Goal: Use online tool/utility: Utilize a website feature to perform a specific function

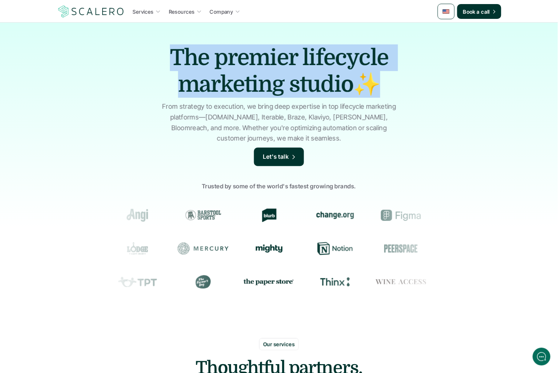
drag, startPoint x: 167, startPoint y: 61, endPoint x: 419, endPoint y: 84, distance: 253.0
click at [419, 84] on div "The premier lifecycle marketing studio✨ From strategy to execution, we bring de…" at bounding box center [279, 177] width 558 height 311
click at [212, 60] on h1 "The premier lifecycle marketing studio✨" at bounding box center [279, 70] width 259 height 53
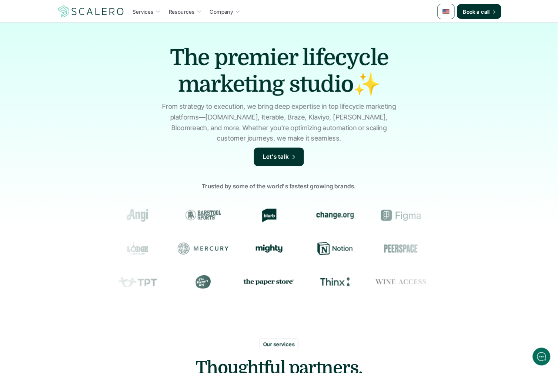
click at [167, 73] on h1 "The premier lifecycle marketing studio✨" at bounding box center [279, 70] width 259 height 53
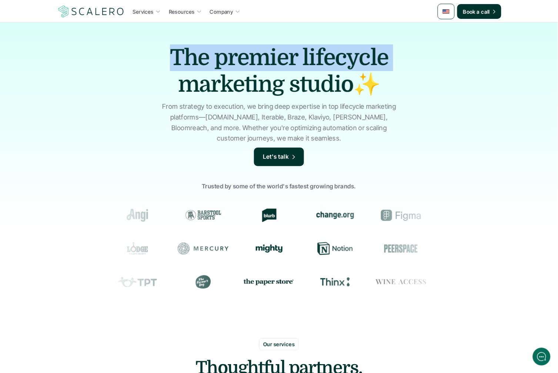
click at [188, 60] on h1 "The premier lifecycle marketing studio✨" at bounding box center [279, 70] width 259 height 53
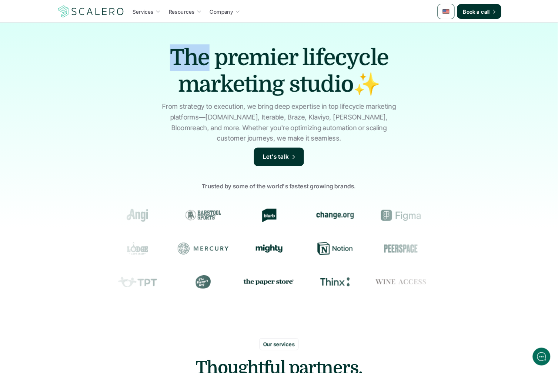
click at [188, 60] on h1 "The premier lifecycle marketing studio✨" at bounding box center [279, 70] width 259 height 53
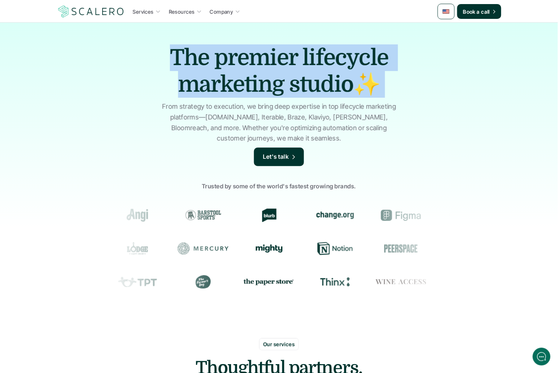
click at [188, 60] on h1 "The premier lifecycle marketing studio✨" at bounding box center [279, 70] width 259 height 53
click at [179, 59] on h1 "The premier lifecycle marketing studio✨" at bounding box center [279, 70] width 259 height 53
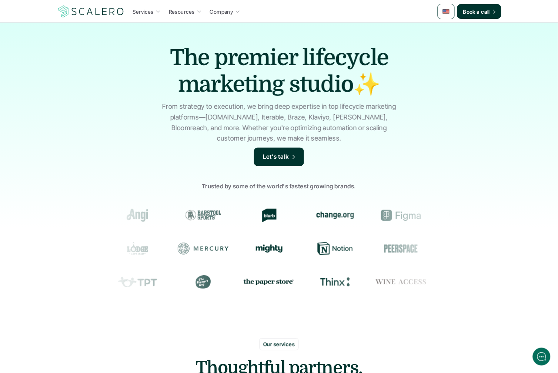
click at [185, 59] on h1 "The premier lifecycle marketing studio✨" at bounding box center [279, 70] width 259 height 53
click at [176, 60] on h1 "The premier lifecycle marketing studio✨" at bounding box center [279, 70] width 259 height 53
drag, startPoint x: 219, startPoint y: 61, endPoint x: 229, endPoint y: 60, distance: 9.7
click at [228, 60] on h1 "The premier lifecycle marketing studio✨" at bounding box center [279, 70] width 259 height 53
drag, startPoint x: 309, startPoint y: 57, endPoint x: 305, endPoint y: 57, distance: 4.5
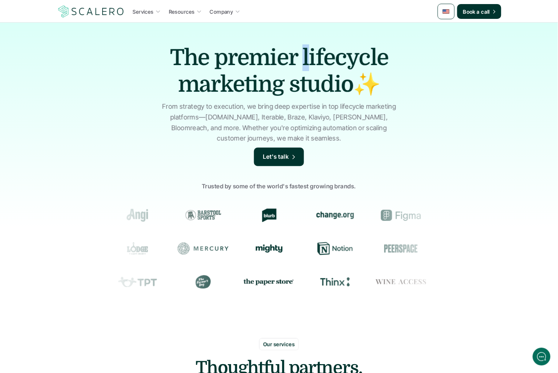
click at [305, 57] on h1 "The premier lifecycle marketing studio✨" at bounding box center [279, 70] width 259 height 53
drag, startPoint x: 191, startPoint y: 83, endPoint x: 200, endPoint y: 82, distance: 8.5
click at [200, 82] on h1 "The premier lifecycle marketing studio✨" at bounding box center [279, 70] width 259 height 53
drag, startPoint x: 295, startPoint y: 84, endPoint x: 300, endPoint y: 83, distance: 4.9
click at [300, 83] on h1 "The premier lifecycle marketing studio✨" at bounding box center [279, 70] width 259 height 53
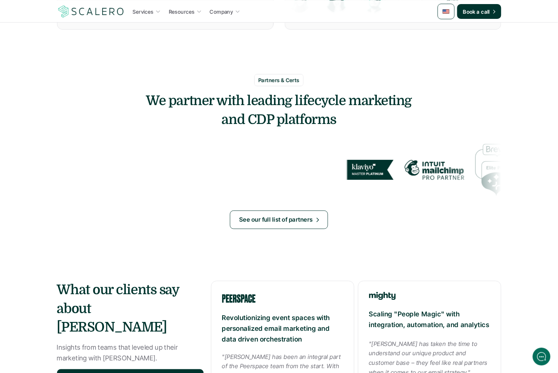
scroll to position [681, 0]
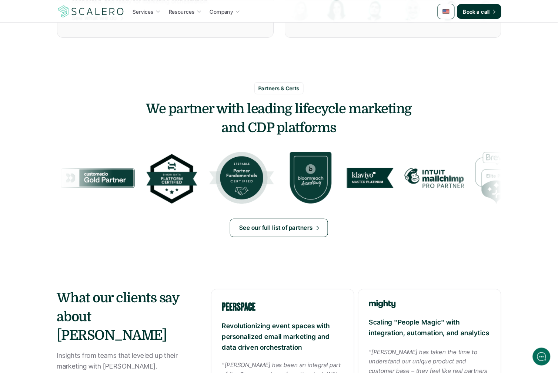
click at [232, 108] on h3 "We partner with leading lifecycle marketing and CDP platforms" at bounding box center [279, 118] width 444 height 37
drag, startPoint x: 348, startPoint y: 103, endPoint x: 355, endPoint y: 121, distance: 19.6
click at [348, 103] on h3 "We partner with leading lifecycle marketing and CDP platforms" at bounding box center [279, 118] width 444 height 37
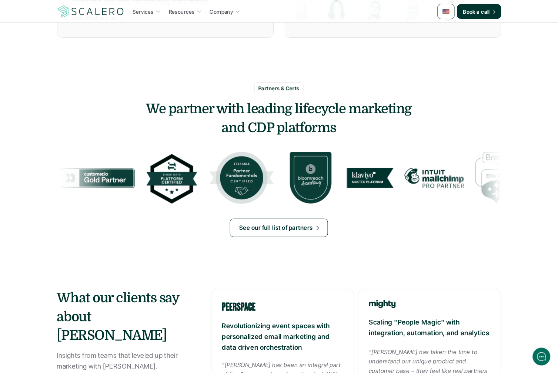
drag, startPoint x: 355, startPoint y: 121, endPoint x: 123, endPoint y: 97, distance: 233.3
click at [123, 97] on div "Partners & Certs We partner with leading lifecycle marketing and CDP platforms" at bounding box center [279, 109] width 444 height 55
click at [153, 107] on h3 "We partner with leading lifecycle marketing and CDP platforms" at bounding box center [279, 118] width 444 height 37
drag, startPoint x: 153, startPoint y: 107, endPoint x: 158, endPoint y: 107, distance: 4.8
click at [158, 107] on h3 "We partner with leading lifecycle marketing and CDP platforms" at bounding box center [279, 118] width 444 height 37
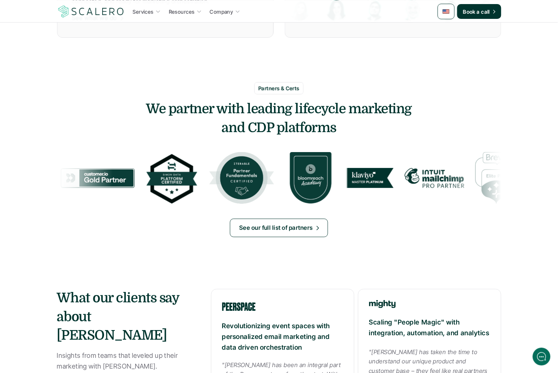
click at [183, 110] on h3 "We partner with leading lifecycle marketing and CDP platforms" at bounding box center [279, 118] width 444 height 37
click at [173, 111] on h3 "We partner with leading lifecycle marketing and CDP platforms" at bounding box center [279, 118] width 444 height 37
drag, startPoint x: 218, startPoint y: 108, endPoint x: 223, endPoint y: 108, distance: 5.2
click at [223, 108] on h3 "We partner with leading lifecycle marketing and CDP platforms" at bounding box center [279, 118] width 444 height 37
click at [227, 109] on h3 "We partner with leading lifecycle marketing and CDP platforms" at bounding box center [279, 118] width 444 height 37
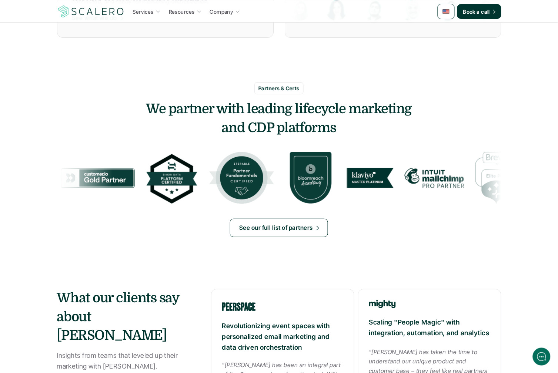
click at [227, 109] on h3 "We partner with leading lifecycle marketing and CDP platforms" at bounding box center [279, 118] width 444 height 37
click at [254, 110] on h3 "We partner with leading lifecycle marketing and CDP platforms" at bounding box center [279, 118] width 444 height 37
click at [252, 110] on h3 "We partner with leading lifecycle marketing and CDP platforms" at bounding box center [279, 118] width 444 height 37
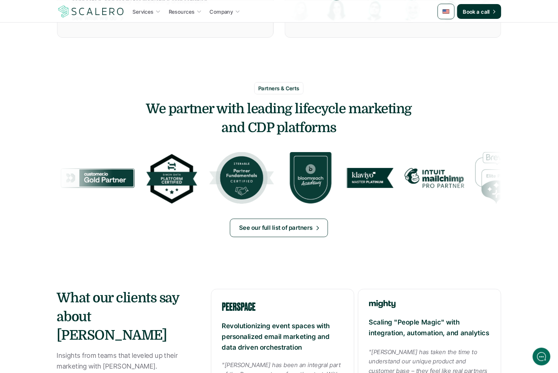
click at [297, 108] on h3 "We partner with leading lifecycle marketing and CDP platforms" at bounding box center [279, 118] width 444 height 37
click at [354, 107] on h3 "We partner with leading lifecycle marketing and CDP platforms" at bounding box center [279, 118] width 444 height 37
drag, startPoint x: 230, startPoint y: 128, endPoint x: 225, endPoint y: 129, distance: 5.2
click at [225, 129] on h3 "We partner with leading lifecycle marketing and CDP platforms" at bounding box center [279, 118] width 444 height 37
drag, startPoint x: 249, startPoint y: 128, endPoint x: 285, endPoint y: 127, distance: 35.9
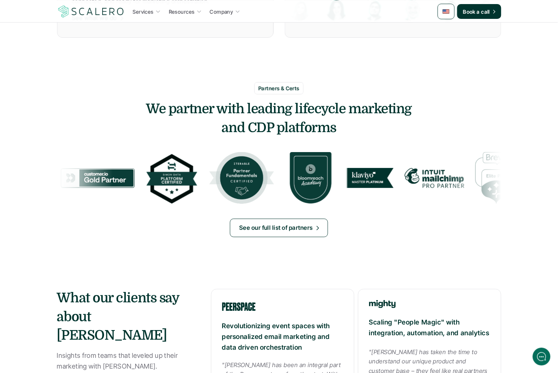
click at [280, 127] on h3 "We partner with leading lifecycle marketing and CDP platforms" at bounding box center [279, 118] width 444 height 37
click at [285, 127] on h3 "We partner with leading lifecycle marketing and CDP platforms" at bounding box center [279, 118] width 444 height 37
click at [276, 129] on h3 "We partner with leading lifecycle marketing and CDP platforms" at bounding box center [279, 118] width 444 height 37
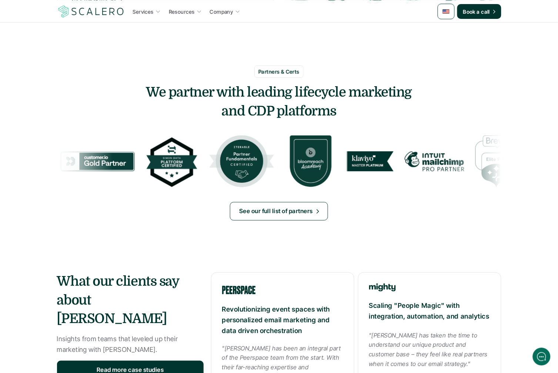
drag, startPoint x: 151, startPoint y: 88, endPoint x: 155, endPoint y: 88, distance: 3.7
click at [154, 88] on h3 "We partner with leading lifecycle marketing and CDP platforms" at bounding box center [279, 101] width 444 height 37
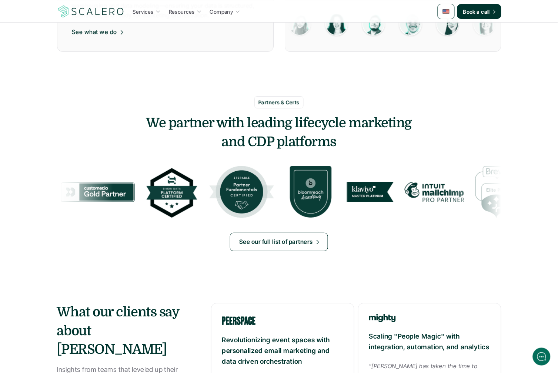
scroll to position [660, 0]
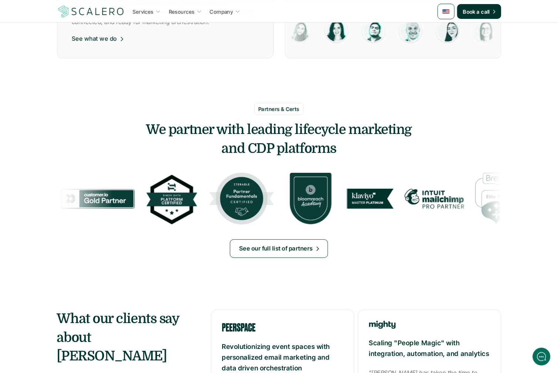
click at [258, 110] on p "Partners & Certs" at bounding box center [278, 109] width 41 height 8
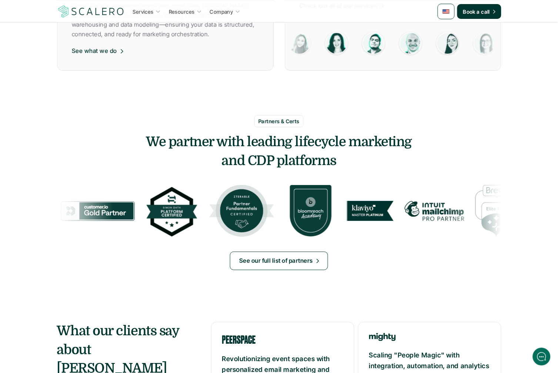
scroll to position [646, 0]
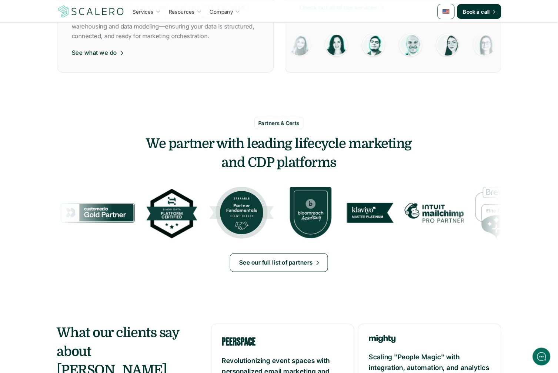
click at [264, 161] on h3 "We partner with leading lifecycle marketing and CDP platforms" at bounding box center [279, 153] width 444 height 37
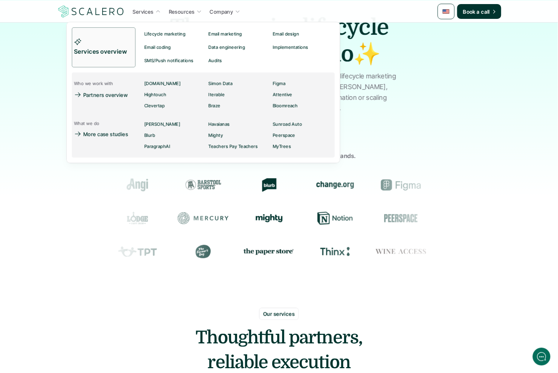
scroll to position [32, 0]
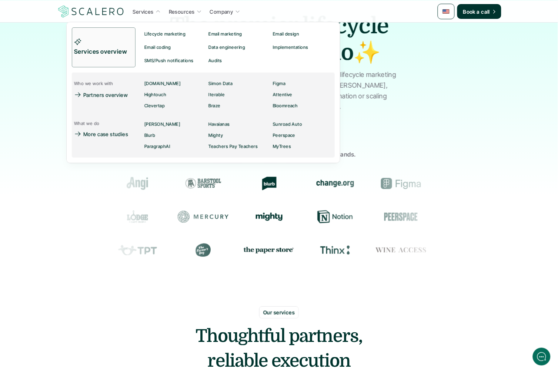
click at [113, 123] on div "What we do More case studies" at bounding box center [104, 135] width 64 height 33
click at [114, 123] on div "What we do More case studies" at bounding box center [104, 135] width 64 height 33
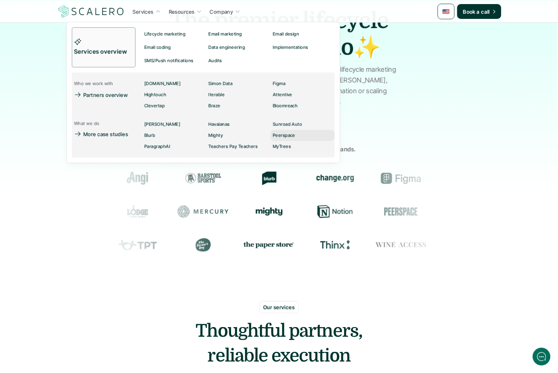
scroll to position [37, 0]
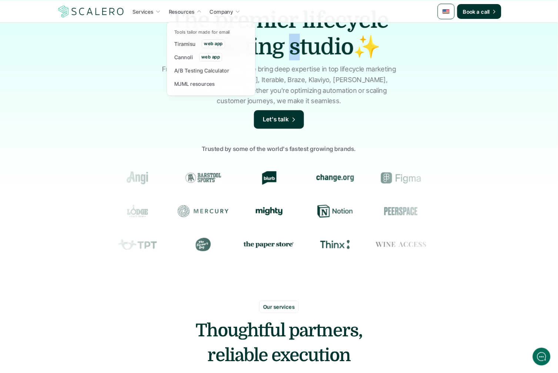
click at [177, 32] on p "Tools tailor made for email" at bounding box center [202, 32] width 56 height 5
drag, startPoint x: 177, startPoint y: 32, endPoint x: 238, endPoint y: 69, distance: 71.4
click at [238, 69] on div "Tools tailor made for email Tiramisu web app Cannoli web app A/B Testing Calcul…" at bounding box center [211, 58] width 78 height 63
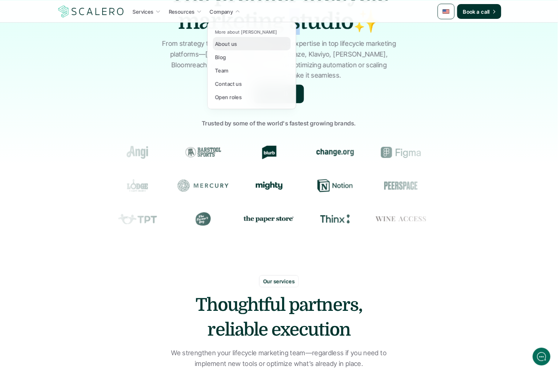
scroll to position [66, 0]
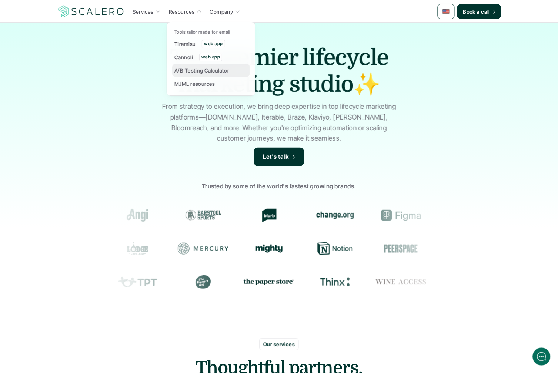
click at [191, 70] on p "A/B Testing Calculator" at bounding box center [201, 71] width 55 height 8
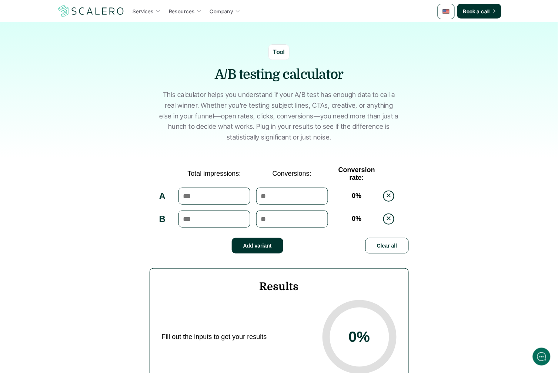
click at [215, 74] on h1 "A/B testing calculator" at bounding box center [279, 75] width 222 height 19
